Goal: Information Seeking & Learning: Check status

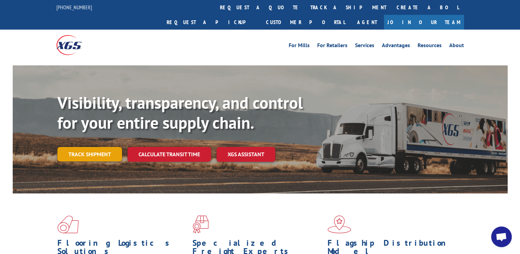
click at [107, 147] on link "Track shipment" at bounding box center [89, 154] width 65 height 14
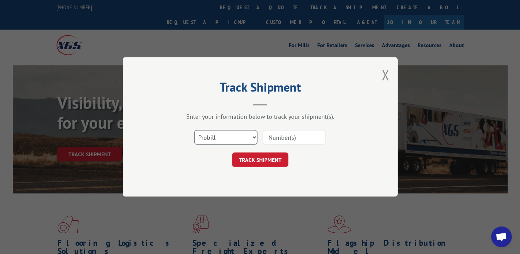
click at [244, 138] on select "Select category... Probill BOL PO" at bounding box center [225, 137] width 63 height 14
select select "bol"
click at [194, 130] on select "Select category... Probill BOL PO" at bounding box center [225, 137] width 63 height 14
click at [271, 138] on input at bounding box center [294, 137] width 63 height 14
type input "6011129"
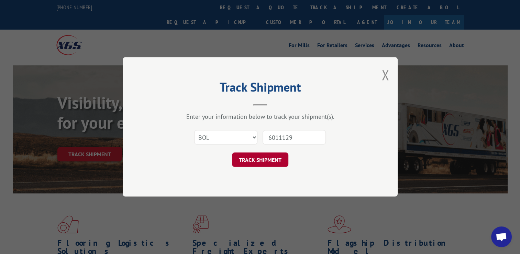
click at [272, 158] on button "TRACK SHIPMENT" at bounding box center [260, 160] width 56 height 14
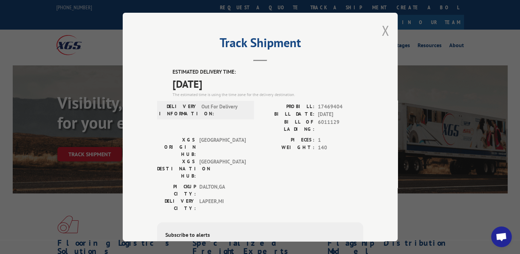
click at [381, 32] on button "Close modal" at bounding box center [385, 30] width 8 height 18
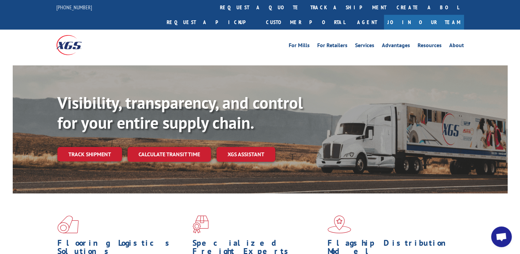
click at [88, 147] on link "Track shipment" at bounding box center [89, 154] width 65 height 14
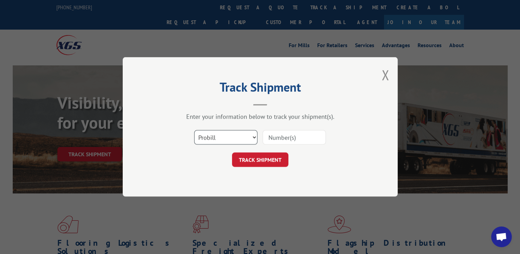
click at [252, 140] on select "Select category... Probill BOL PO" at bounding box center [225, 137] width 63 height 14
select select "bol"
click at [194, 130] on select "Select category... Probill BOL PO" at bounding box center [225, 137] width 63 height 14
drag, startPoint x: 278, startPoint y: 137, endPoint x: 280, endPoint y: 134, distance: 3.7
click at [278, 137] on input at bounding box center [294, 137] width 63 height 14
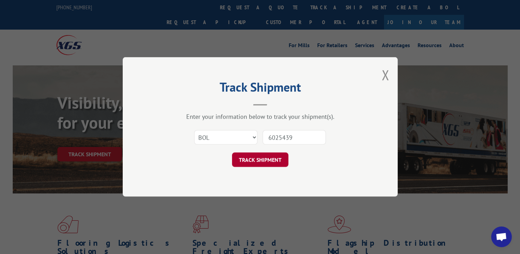
type input "6025439"
click at [274, 159] on button "TRACK SHIPMENT" at bounding box center [260, 160] width 56 height 14
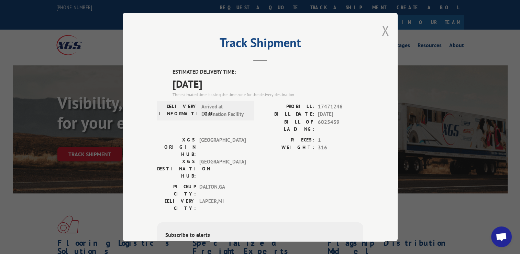
click at [383, 28] on button "Close modal" at bounding box center [385, 30] width 8 height 18
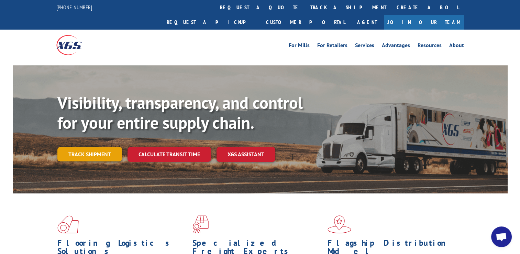
click at [100, 147] on link "Track shipment" at bounding box center [89, 154] width 65 height 14
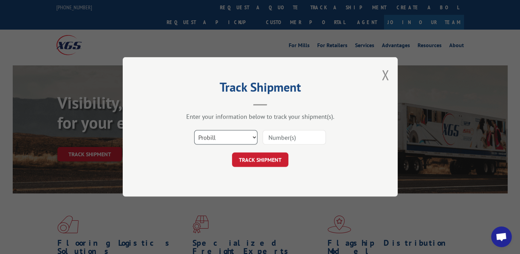
drag, startPoint x: 216, startPoint y: 137, endPoint x: 217, endPoint y: 143, distance: 5.9
click at [216, 137] on select "Select category... Probill BOL PO" at bounding box center [225, 137] width 63 height 14
select select "bol"
click at [194, 130] on select "Select category... Probill BOL PO" at bounding box center [225, 137] width 63 height 14
click at [271, 137] on input at bounding box center [294, 137] width 63 height 14
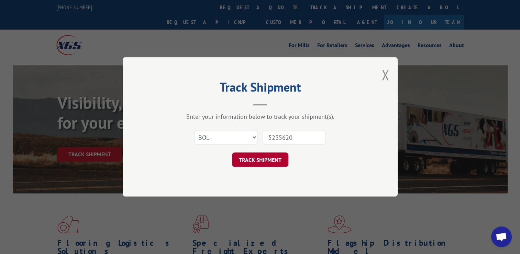
type input "5235620"
click at [269, 163] on button "TRACK SHIPMENT" at bounding box center [260, 160] width 56 height 14
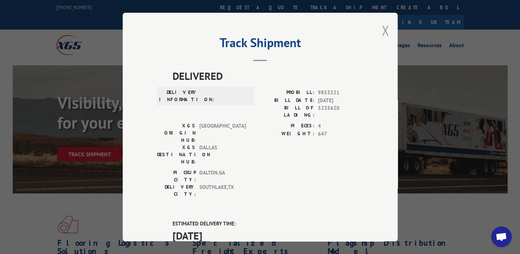
click at [382, 30] on button "Close modal" at bounding box center [385, 30] width 8 height 18
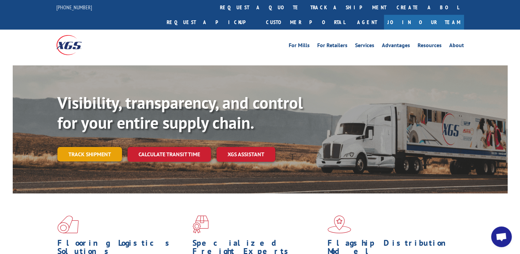
click at [96, 147] on link "Track shipment" at bounding box center [89, 154] width 65 height 14
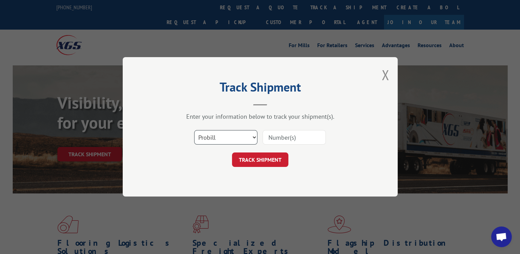
click at [227, 139] on select "Select category... Probill BOL PO" at bounding box center [225, 137] width 63 height 14
select select "bol"
click at [194, 130] on select "Select category... Probill BOL PO" at bounding box center [225, 137] width 63 height 14
click at [269, 140] on input at bounding box center [294, 137] width 63 height 14
type input "6006935"
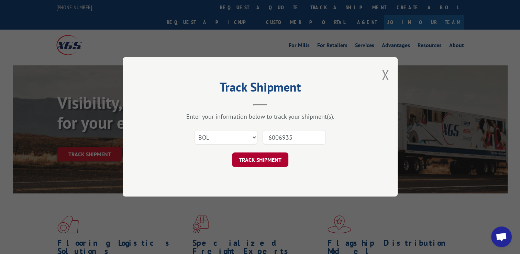
click at [274, 160] on button "TRACK SHIPMENT" at bounding box center [260, 160] width 56 height 14
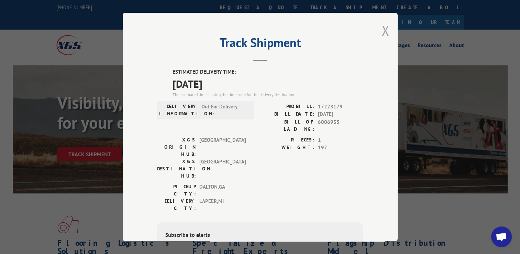
click at [383, 30] on button "Close modal" at bounding box center [385, 30] width 8 height 18
